Goal: Book appointment/travel/reservation

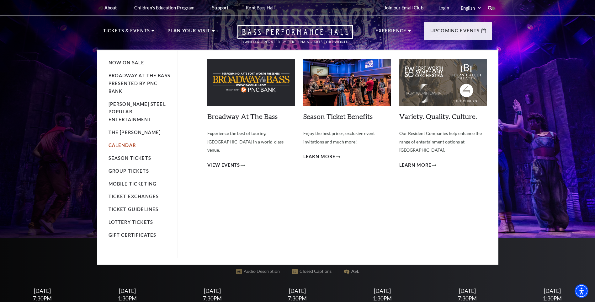
click at [121, 143] on link "Calendar" at bounding box center [122, 145] width 27 height 5
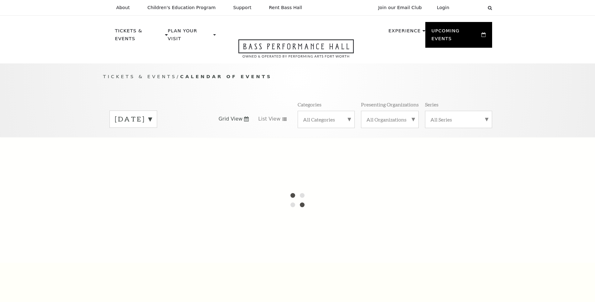
scroll to position [56, 0]
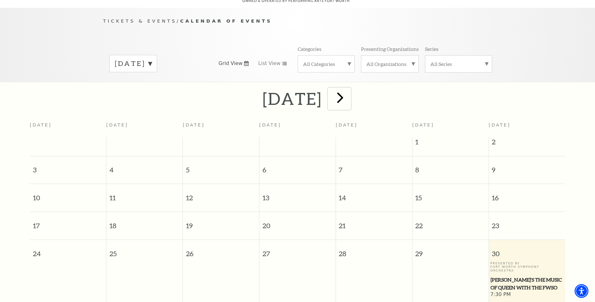
click at [349, 92] on span "next" at bounding box center [340, 98] width 18 height 18
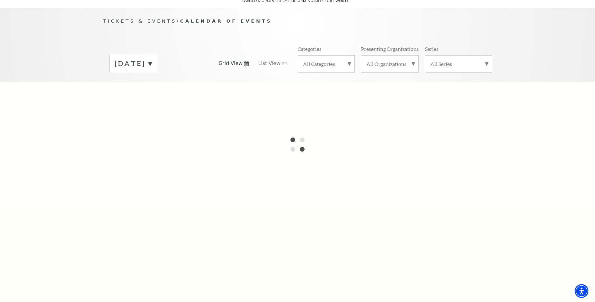
click at [152, 59] on label "[DATE]" at bounding box center [133, 64] width 37 height 10
click at [152, 70] on label "[DATE]" at bounding box center [133, 76] width 37 height 13
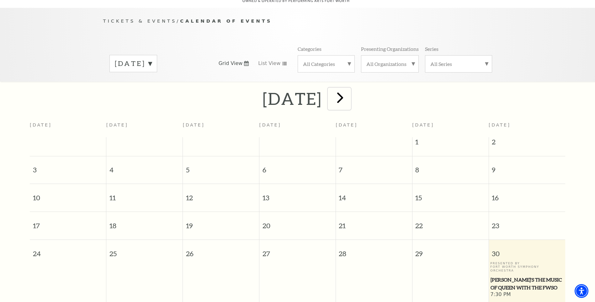
click at [349, 94] on span "next" at bounding box center [340, 98] width 18 height 18
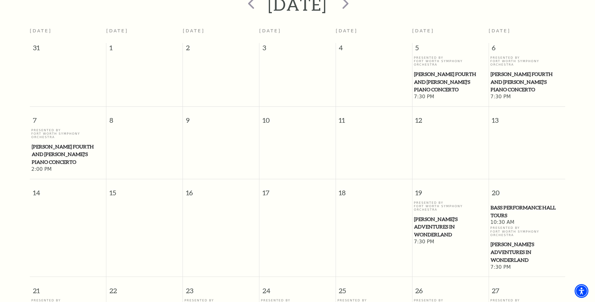
scroll to position [118, 0]
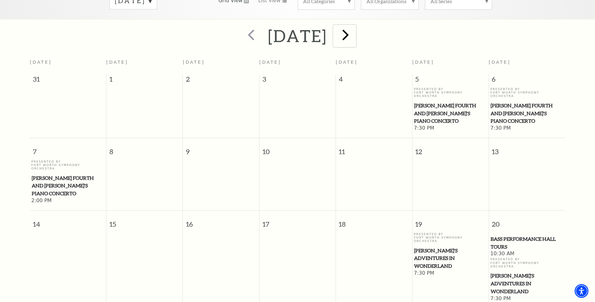
click at [355, 32] on span "next" at bounding box center [346, 35] width 18 height 18
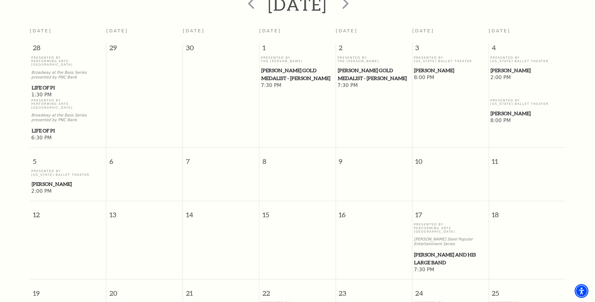
scroll to position [24, 0]
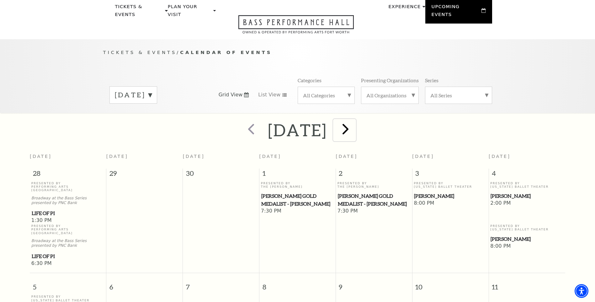
click at [355, 123] on span "next" at bounding box center [346, 129] width 18 height 18
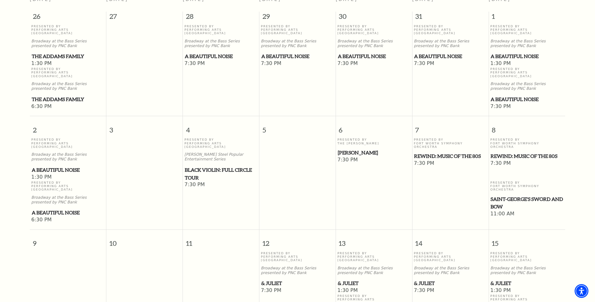
scroll to position [87, 0]
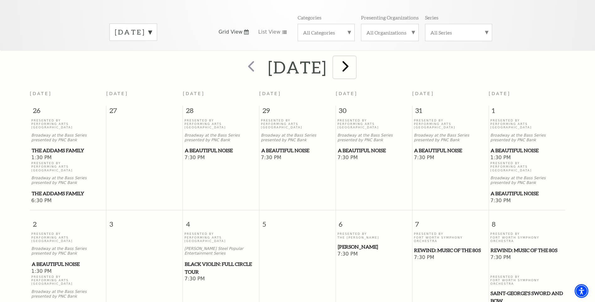
click at [355, 64] on span "next" at bounding box center [346, 66] width 18 height 18
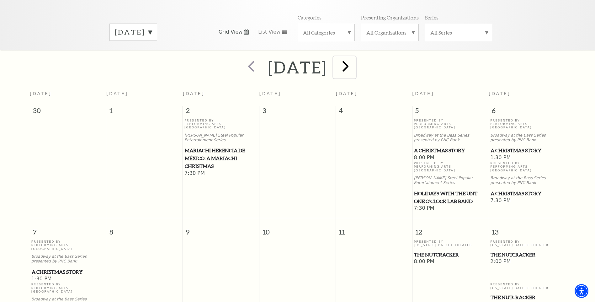
click at [355, 63] on span "next" at bounding box center [346, 66] width 18 height 18
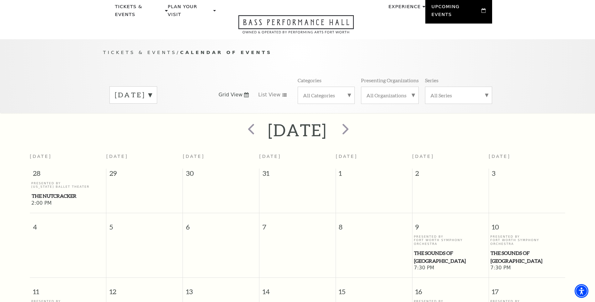
scroll to position [0, 0]
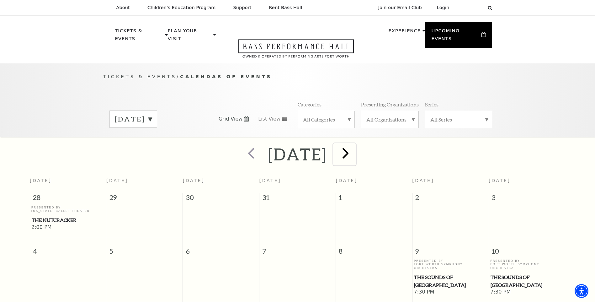
click at [355, 146] on span "next" at bounding box center [346, 153] width 18 height 18
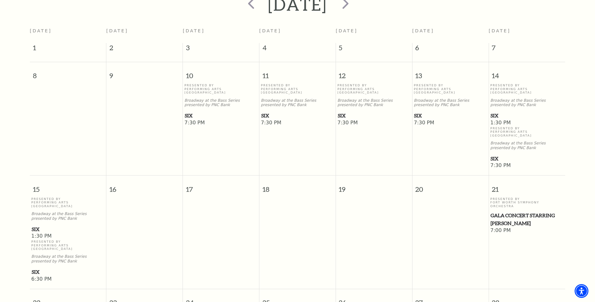
scroll to position [87, 0]
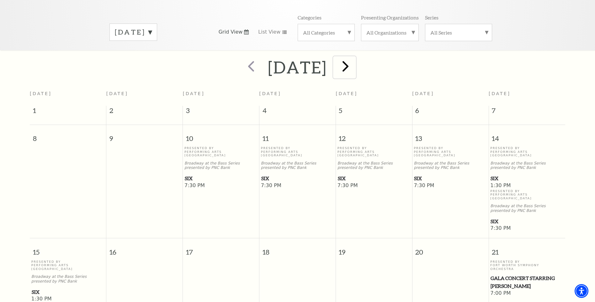
click at [355, 60] on span "next" at bounding box center [346, 66] width 18 height 18
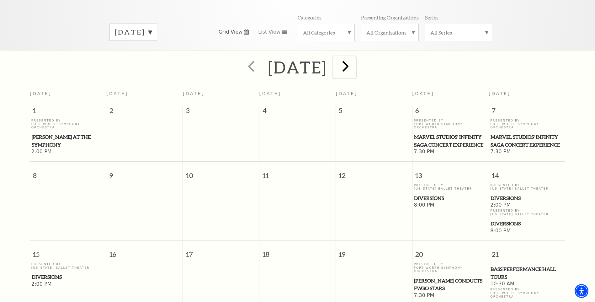
click at [355, 61] on span "next" at bounding box center [346, 66] width 18 height 18
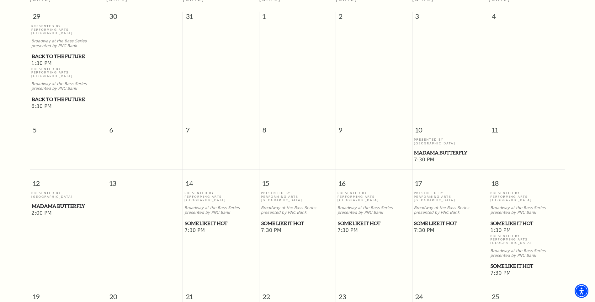
scroll to position [56, 0]
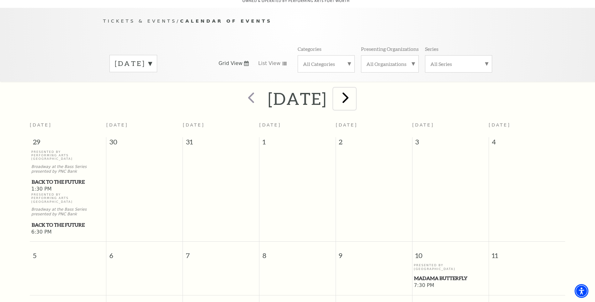
click at [355, 95] on span "next" at bounding box center [346, 98] width 18 height 18
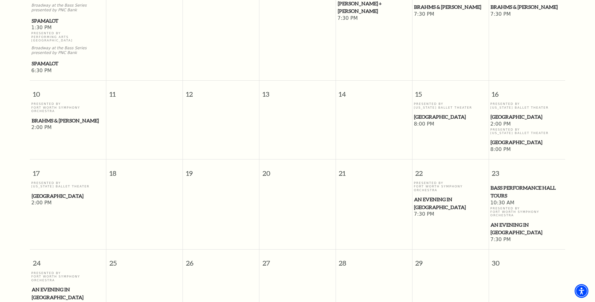
scroll to position [307, 0]
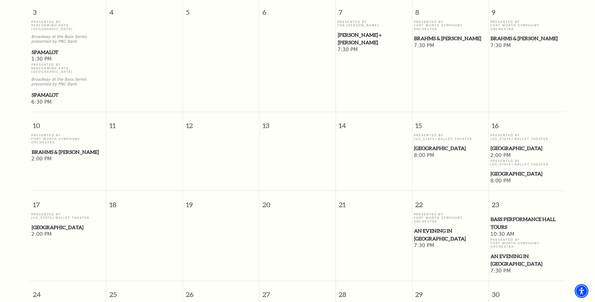
click at [432, 144] on span "[GEOGRAPHIC_DATA]" at bounding box center [450, 148] width 73 height 8
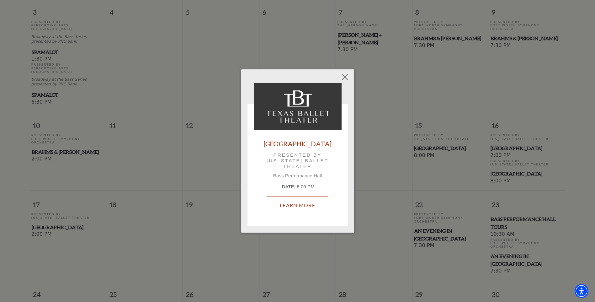
click at [305, 209] on link "Learn More" at bounding box center [297, 205] width 61 height 18
